Goal: Find specific page/section: Find specific page/section

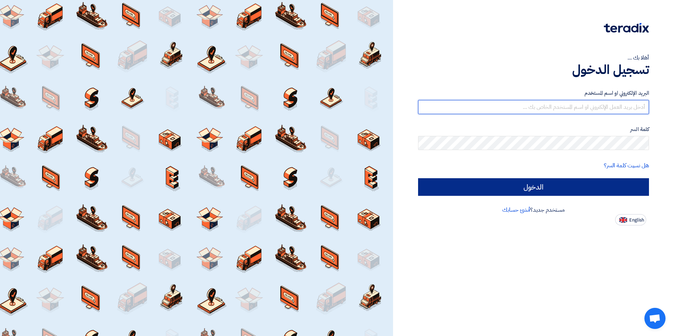
type input "[EMAIL_ADDRESS][DOMAIN_NAME]"
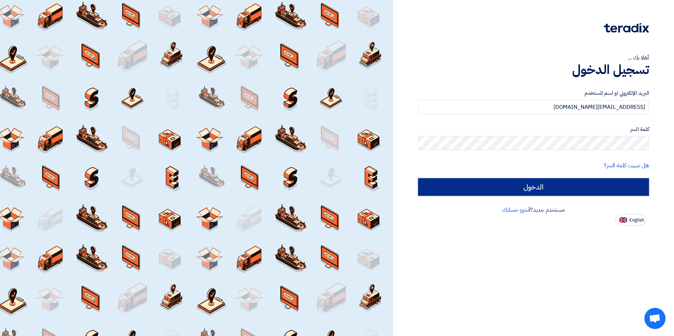
click at [537, 181] on input "الدخول" at bounding box center [533, 187] width 231 height 18
type input "Sign in"
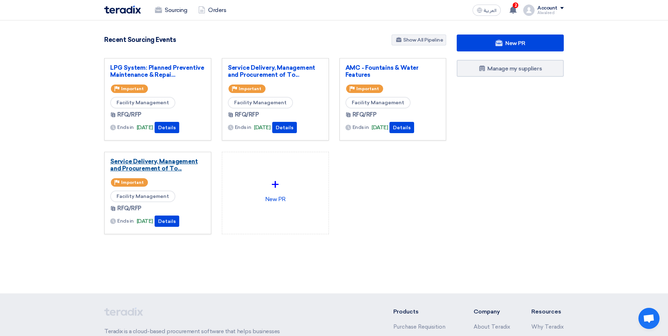
click at [145, 164] on link "Service Delivery, Management and Procurement of To..." at bounding box center [157, 165] width 95 height 14
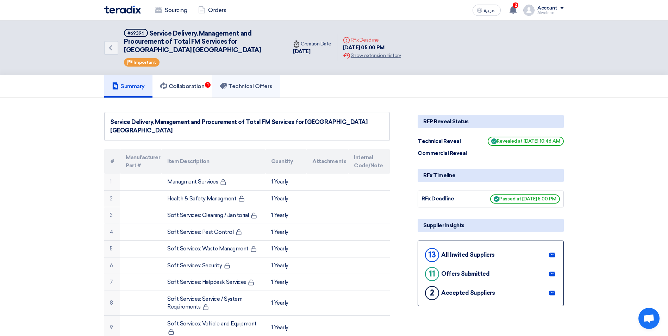
click at [260, 84] on h5 "Technical Offers" at bounding box center [246, 86] width 53 height 7
